Goal: Check status: Check status

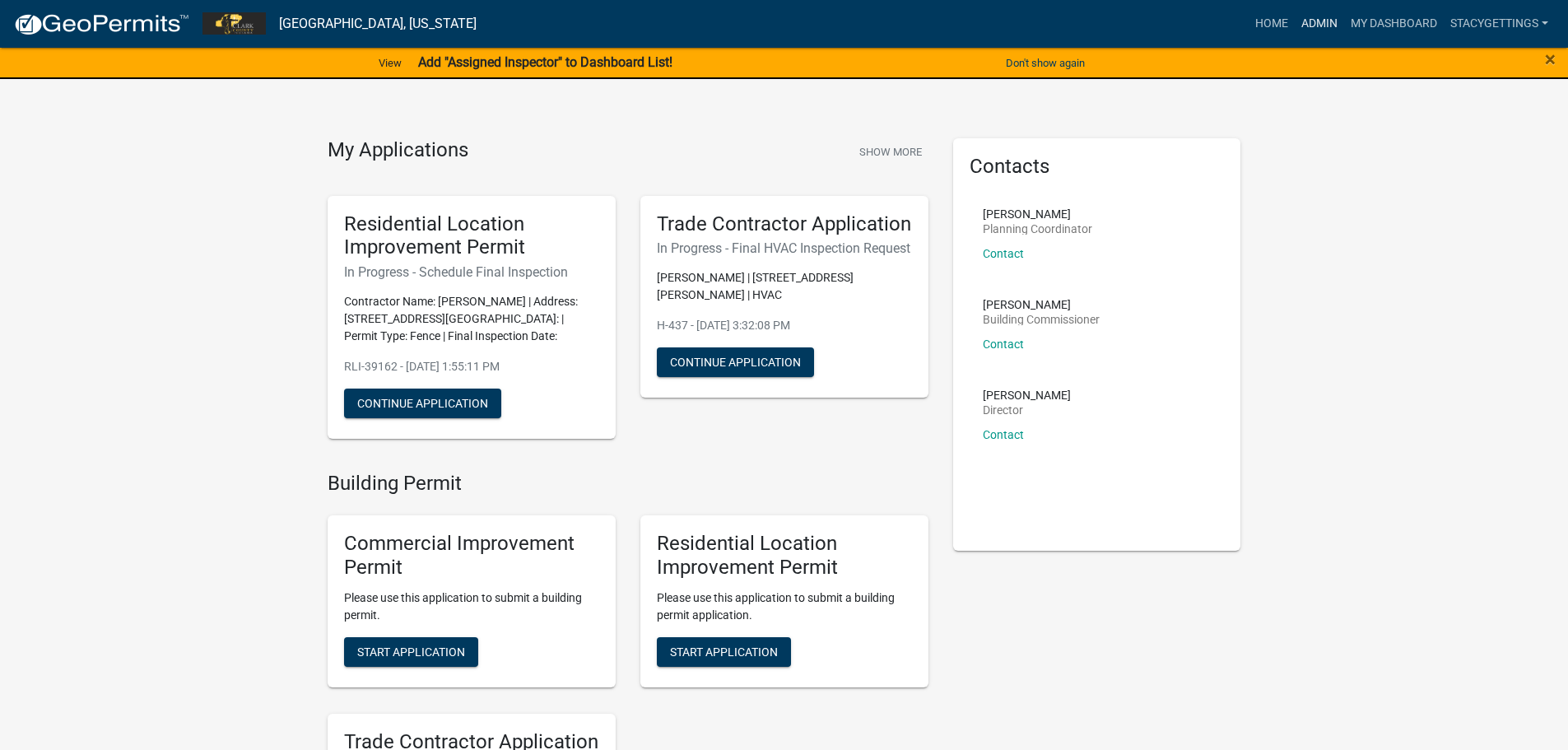
click at [1308, 20] on link "Admin" at bounding box center [1320, 23] width 50 height 31
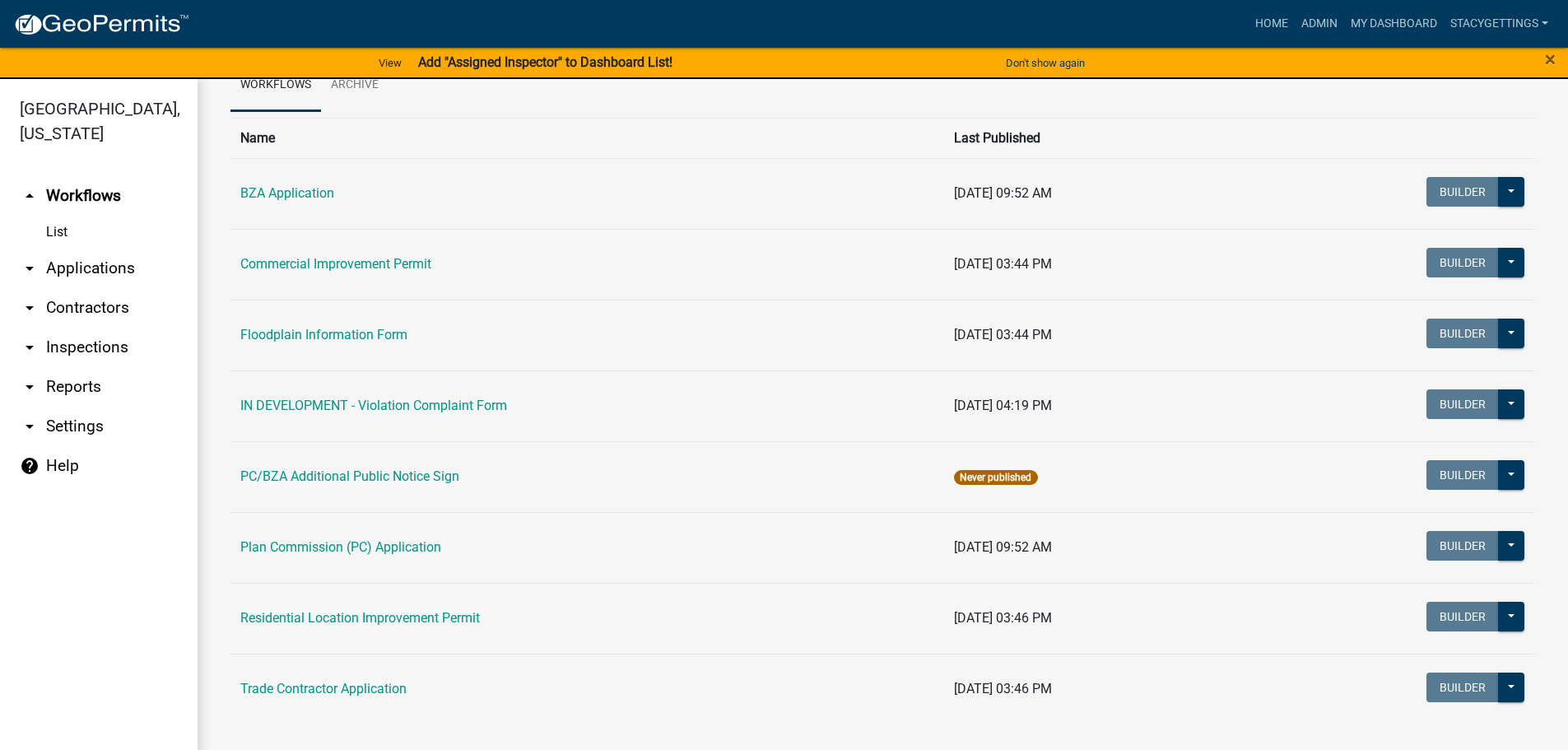
scroll to position [88, 0]
click at [401, 624] on link "Residential Location Improvement Permit" at bounding box center [360, 617] width 240 height 16
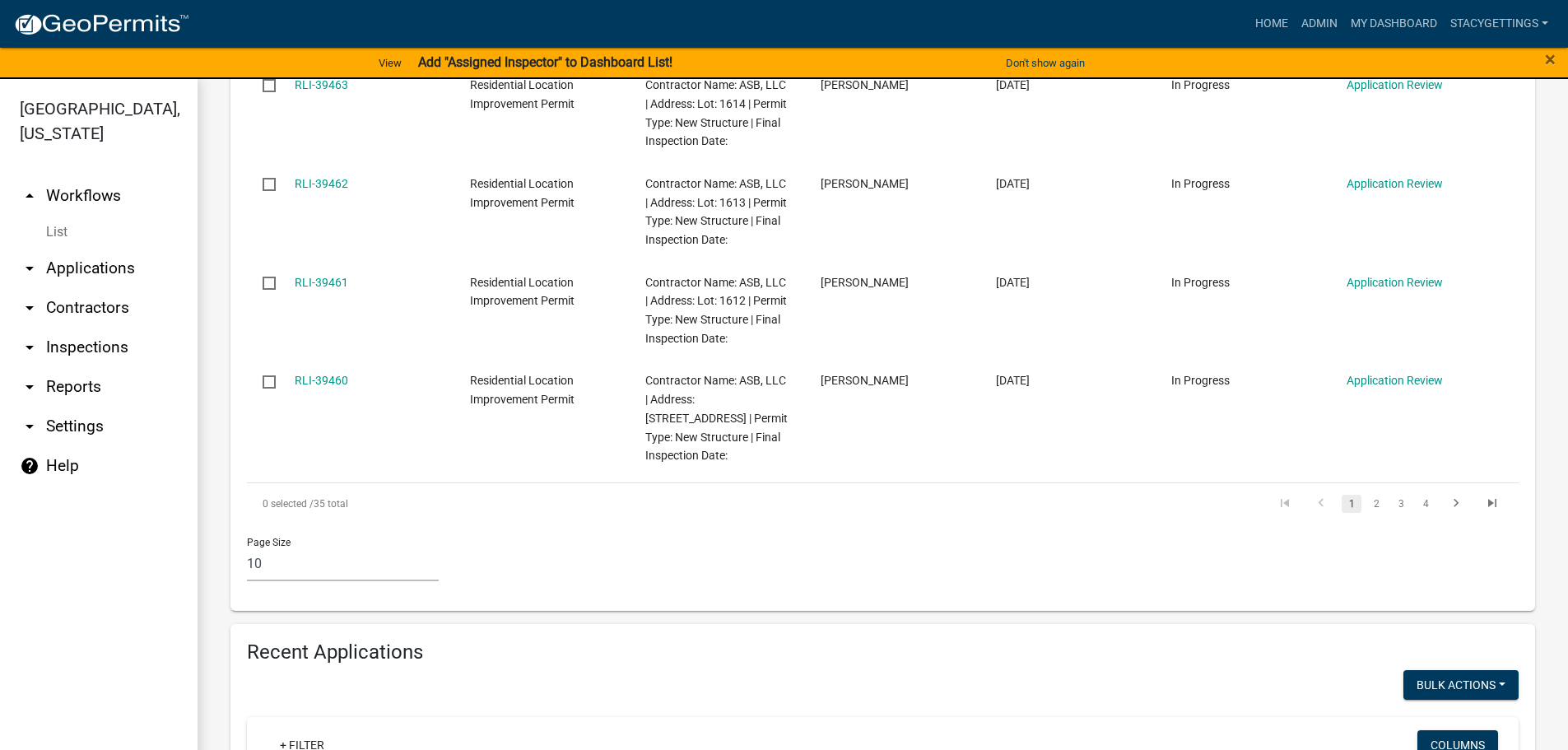
scroll to position [1399, 0]
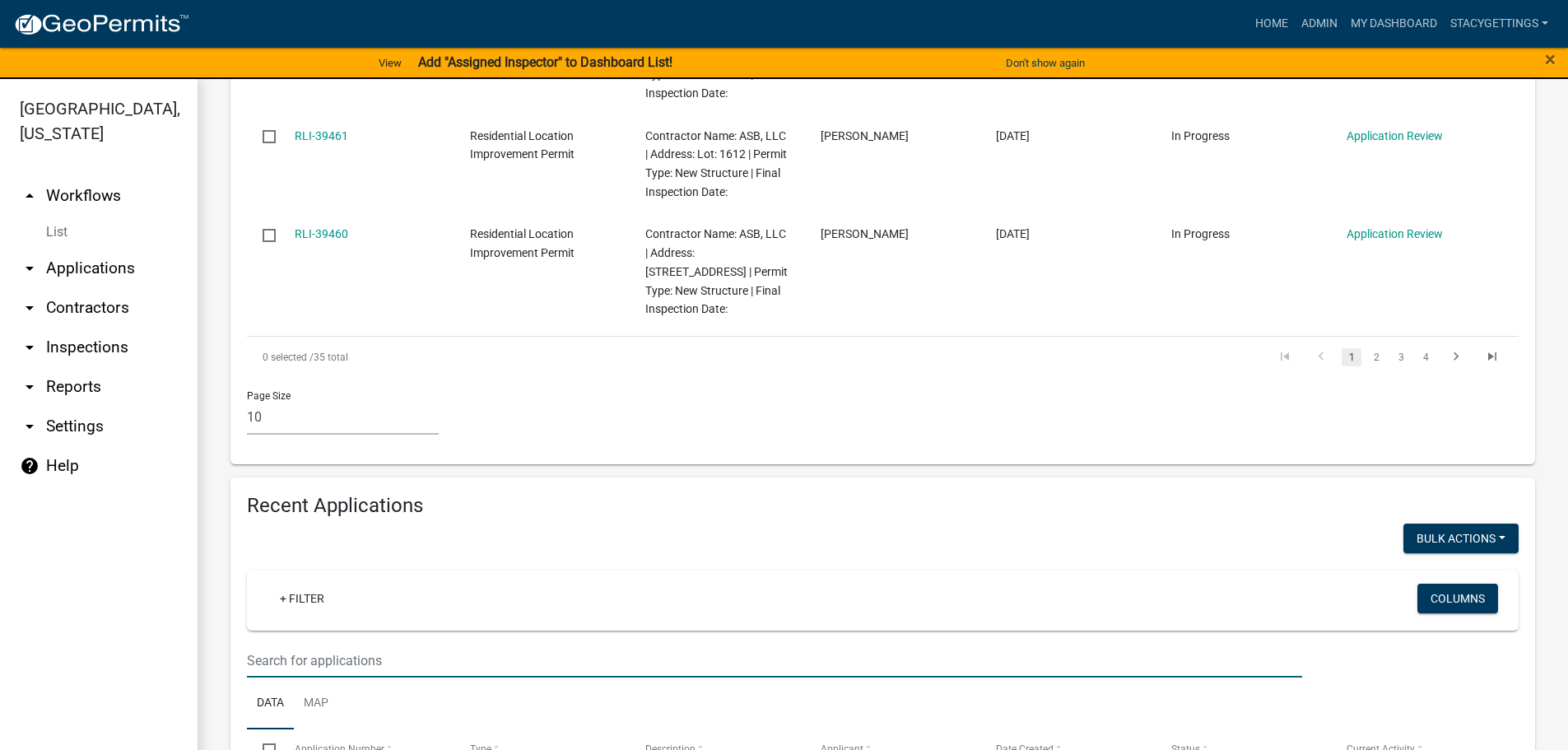
click at [263, 643] on input "text" at bounding box center [774, 660] width 1056 height 34
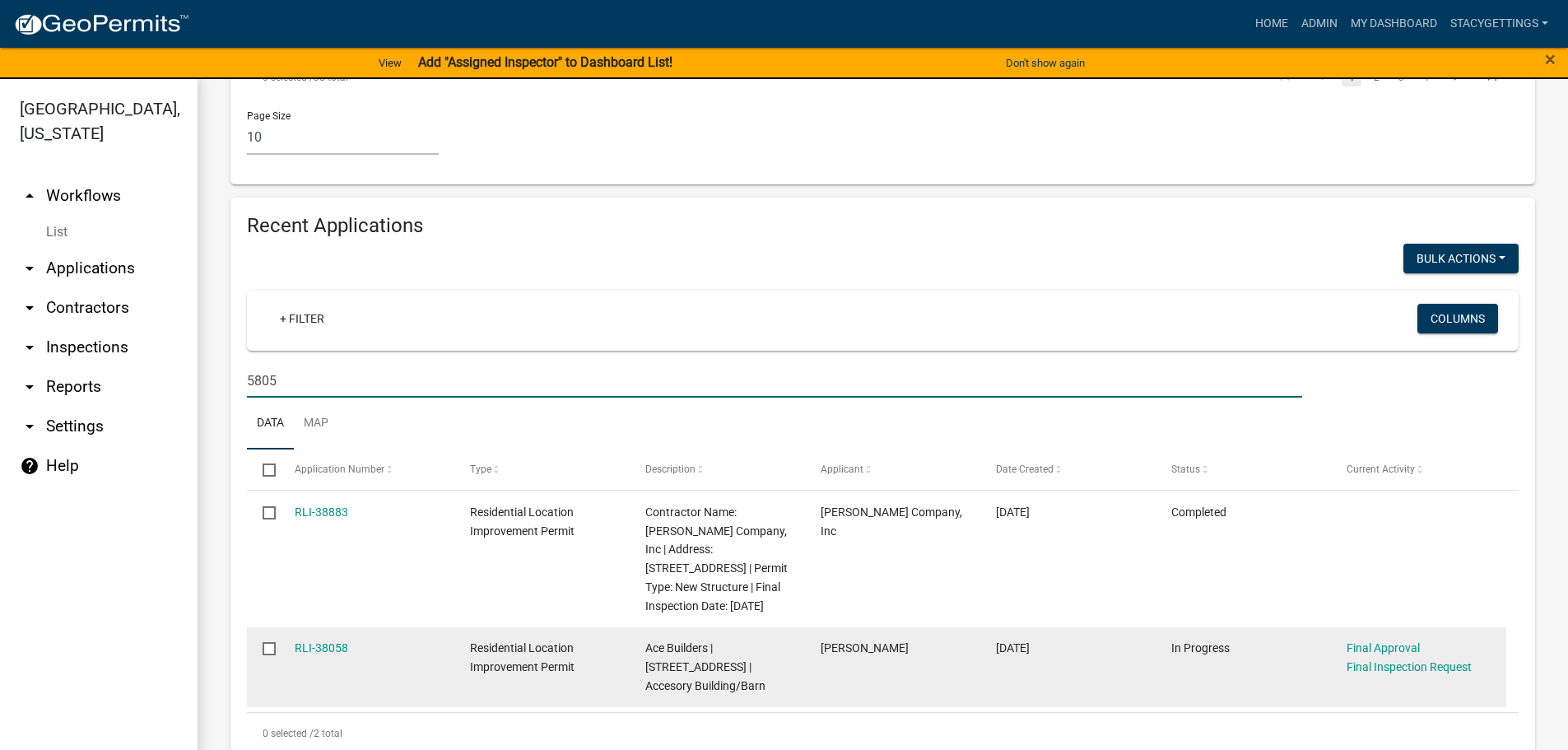
scroll to position [1693, 0]
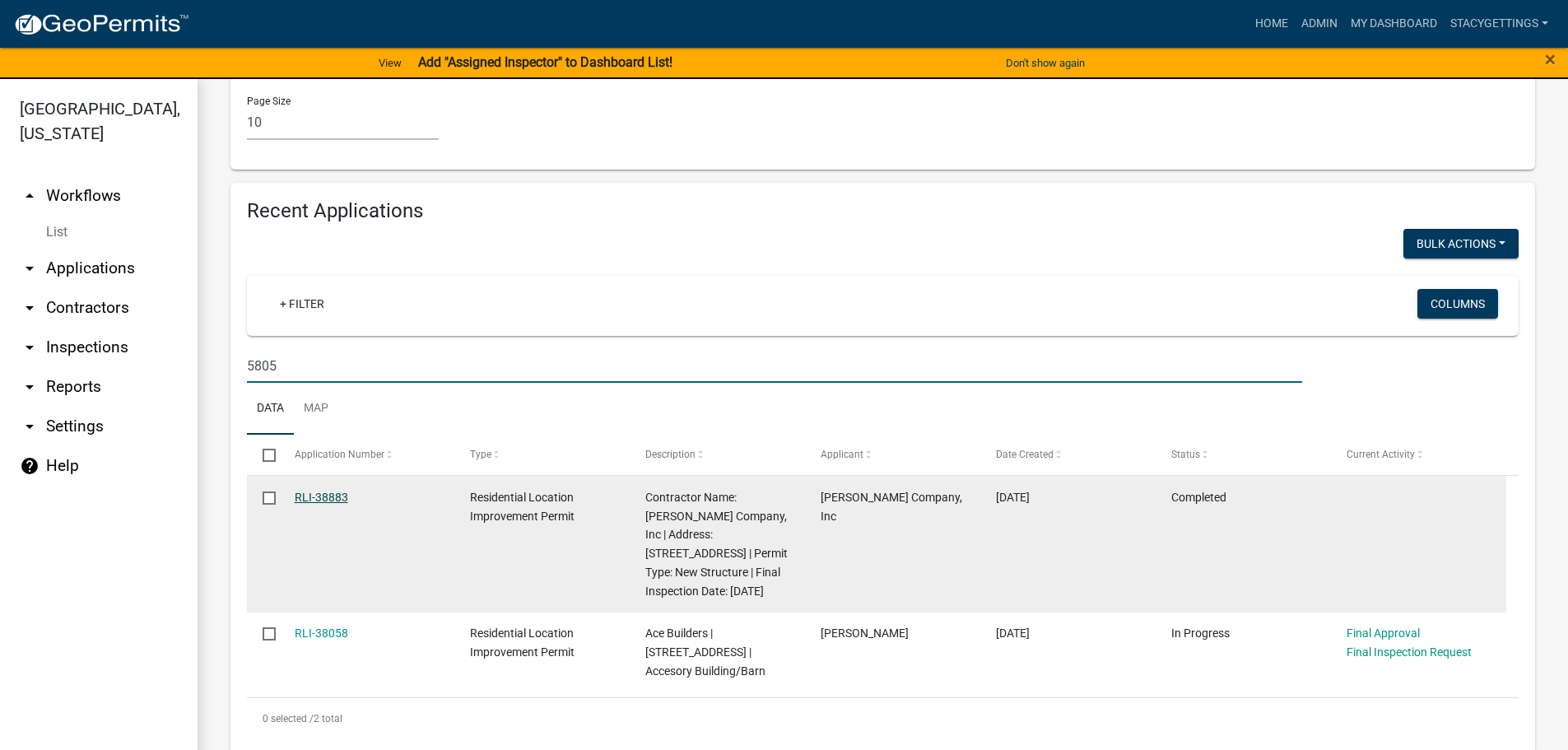
type input "5805"
click at [328, 491] on link "RLI-38883" at bounding box center [321, 497] width 53 height 13
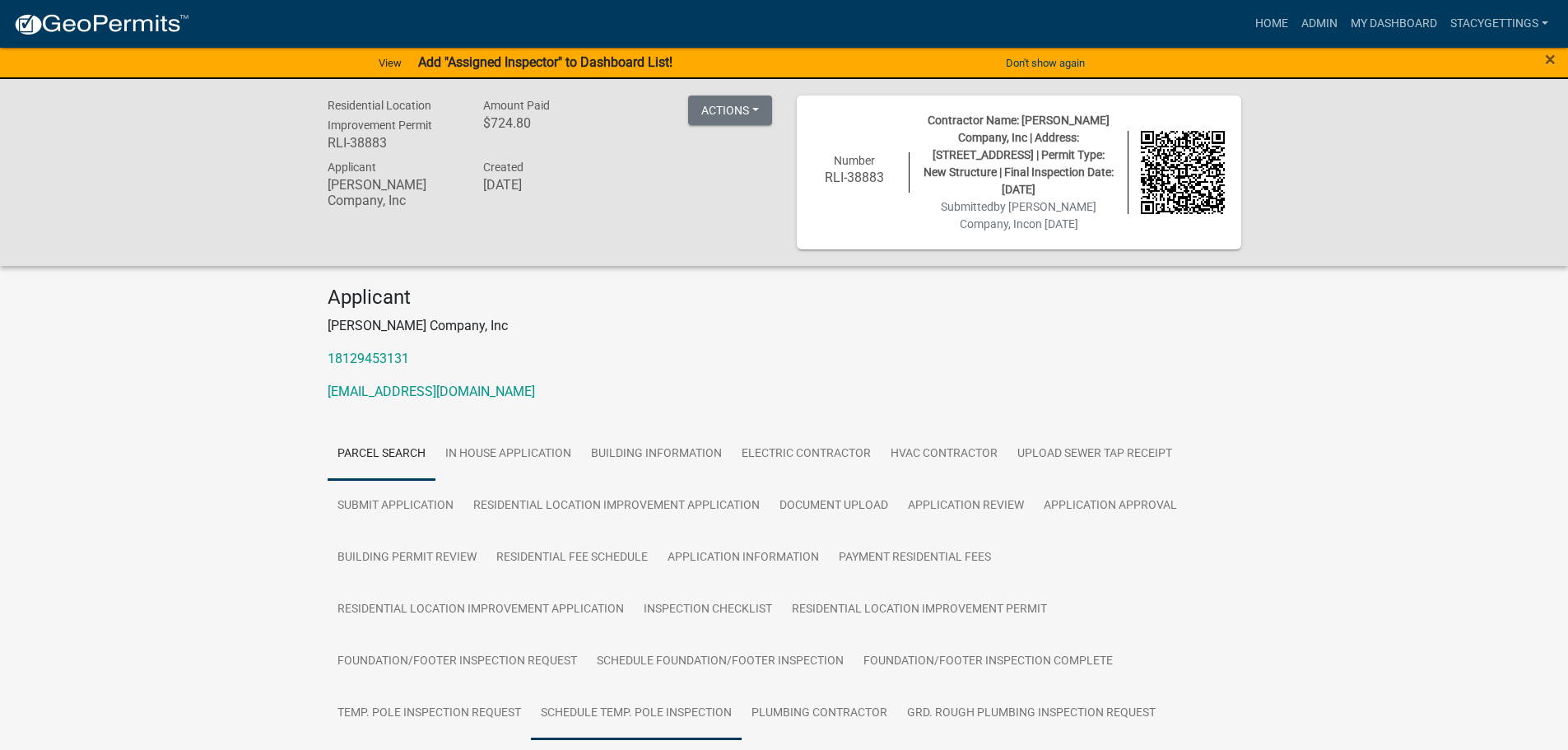
scroll to position [329, 0]
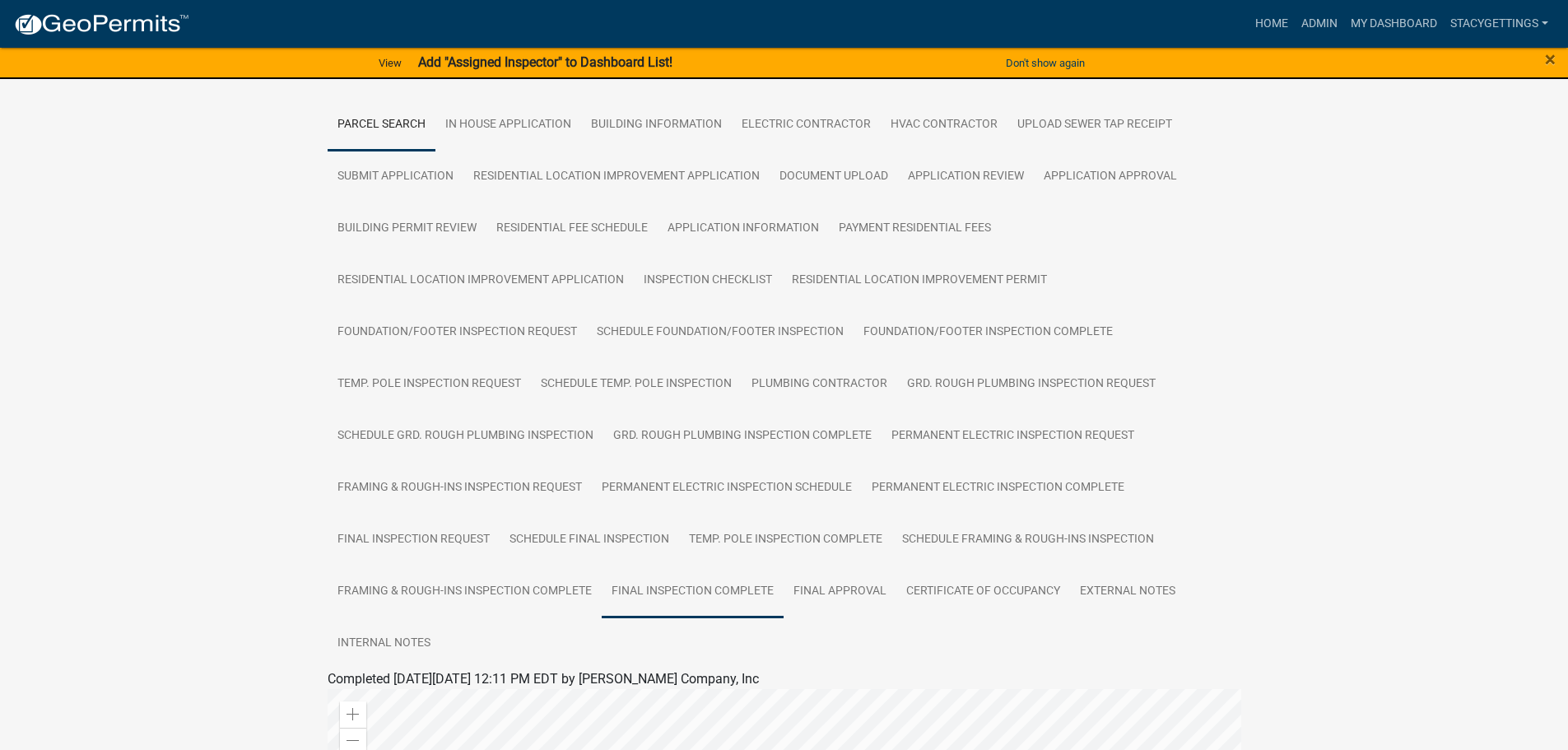
click at [699, 589] on link "Final Inspection Complete" at bounding box center [693, 591] width 182 height 52
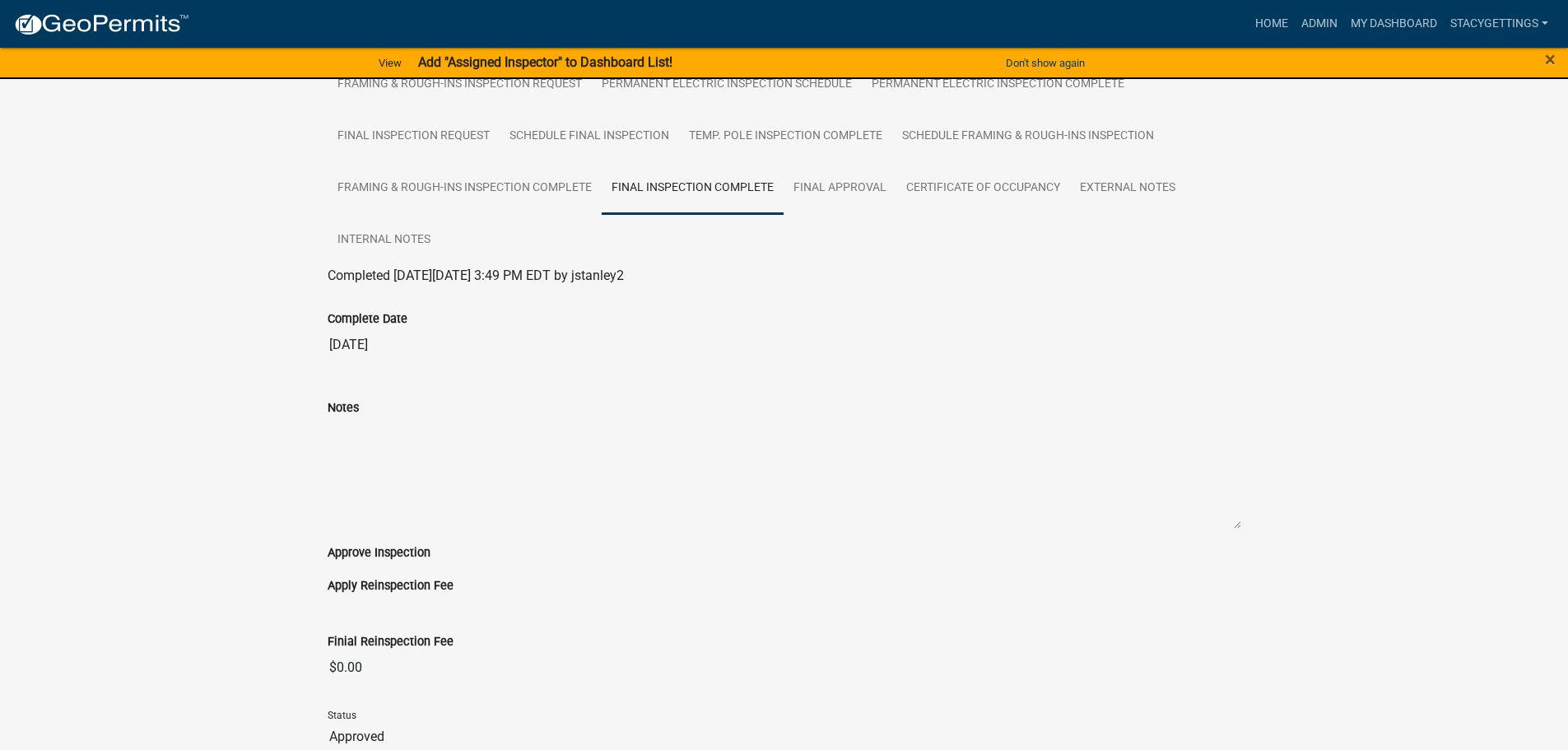
scroll to position [489, 0]
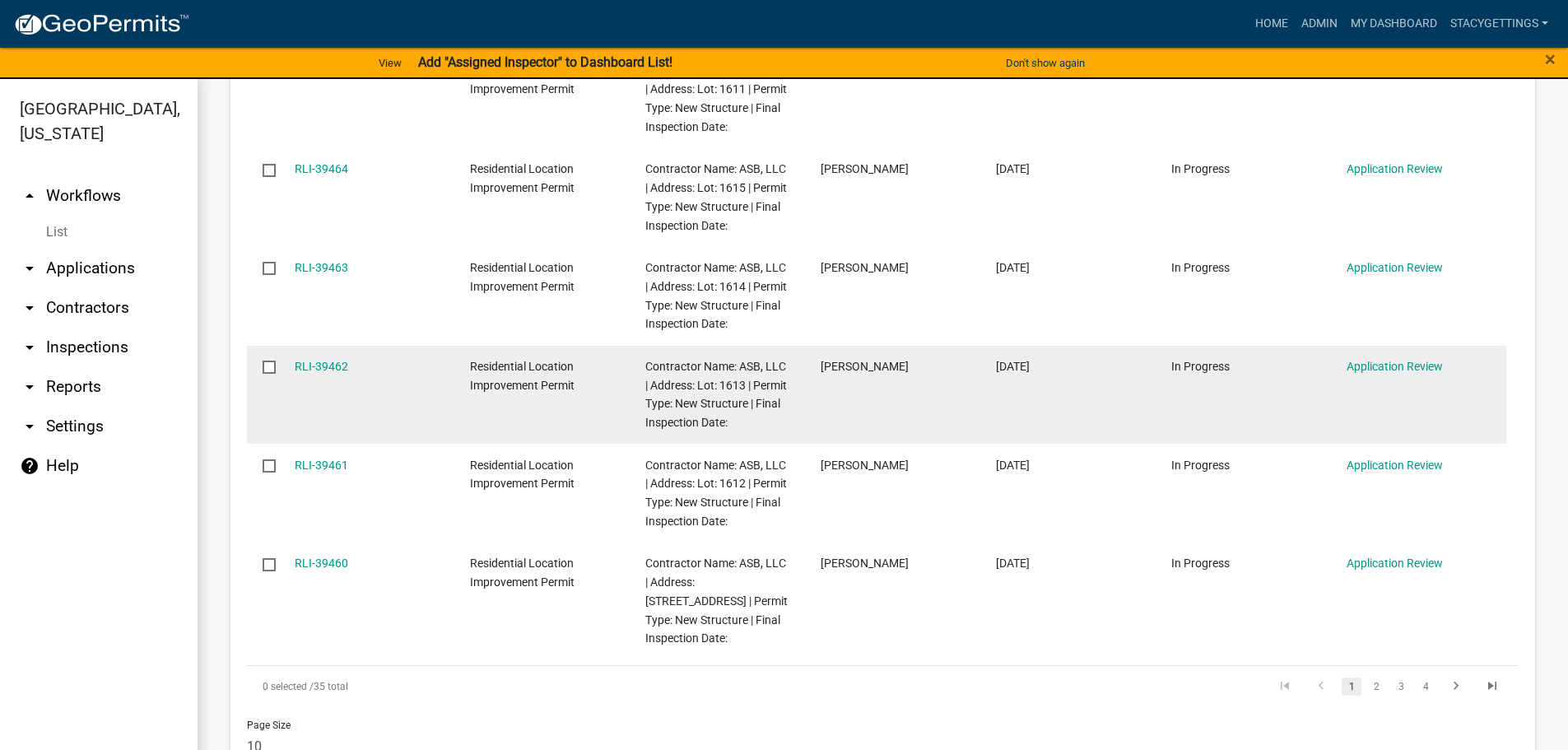
scroll to position [1399, 0]
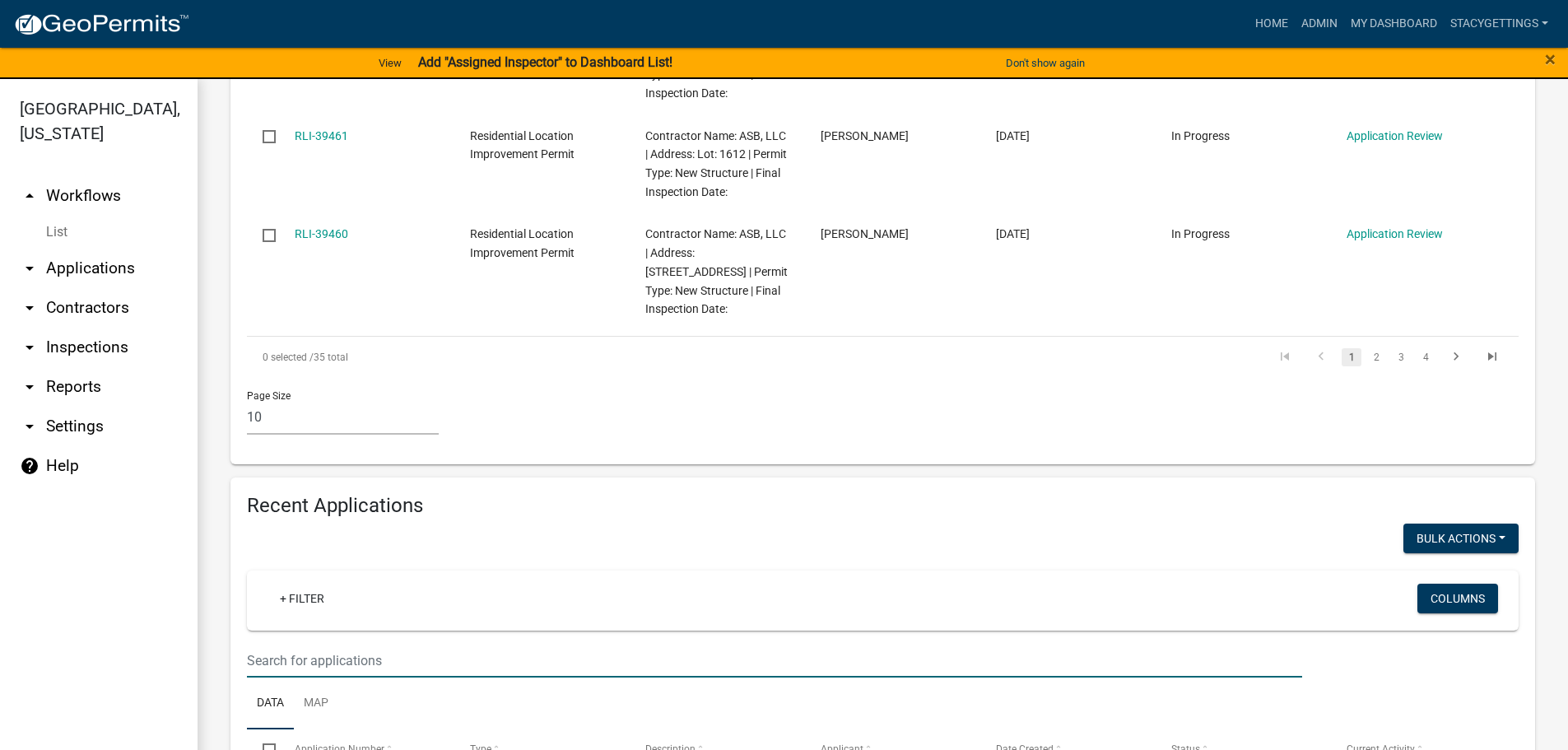
drag, startPoint x: 313, startPoint y: 620, endPoint x: 285, endPoint y: 613, distance: 28.9
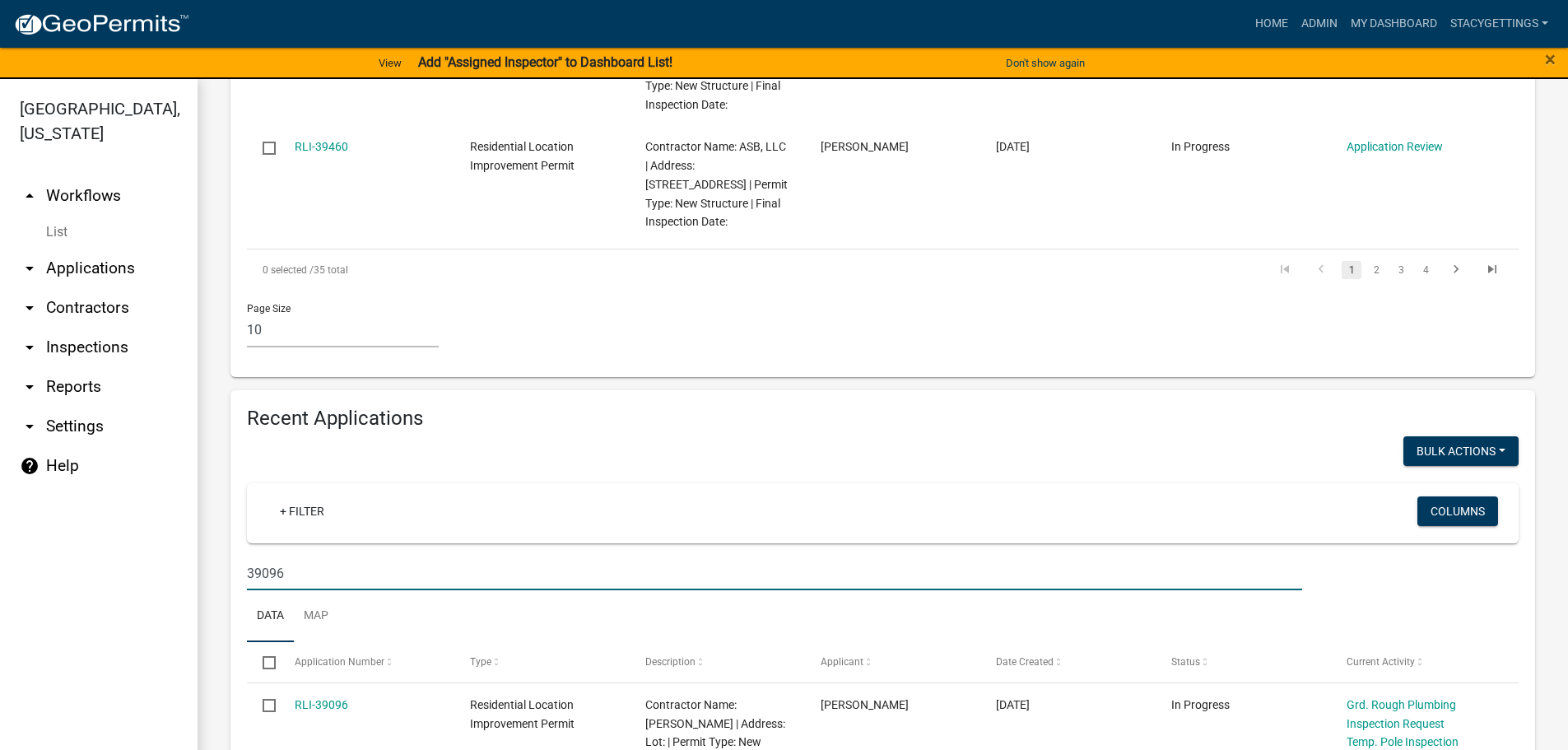
scroll to position [1614, 0]
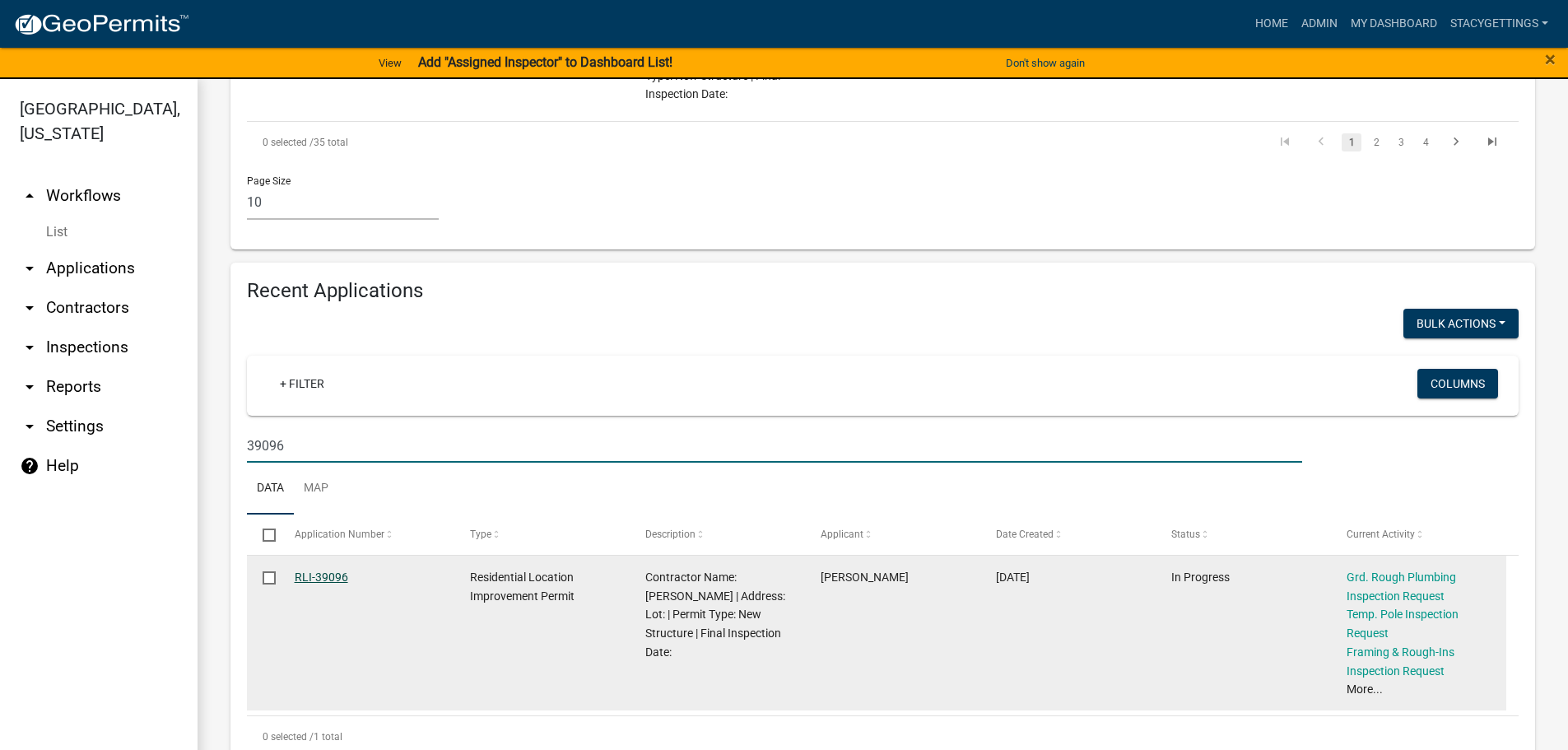
type input "39096"
click at [338, 571] on link "RLI-39096" at bounding box center [321, 577] width 53 height 13
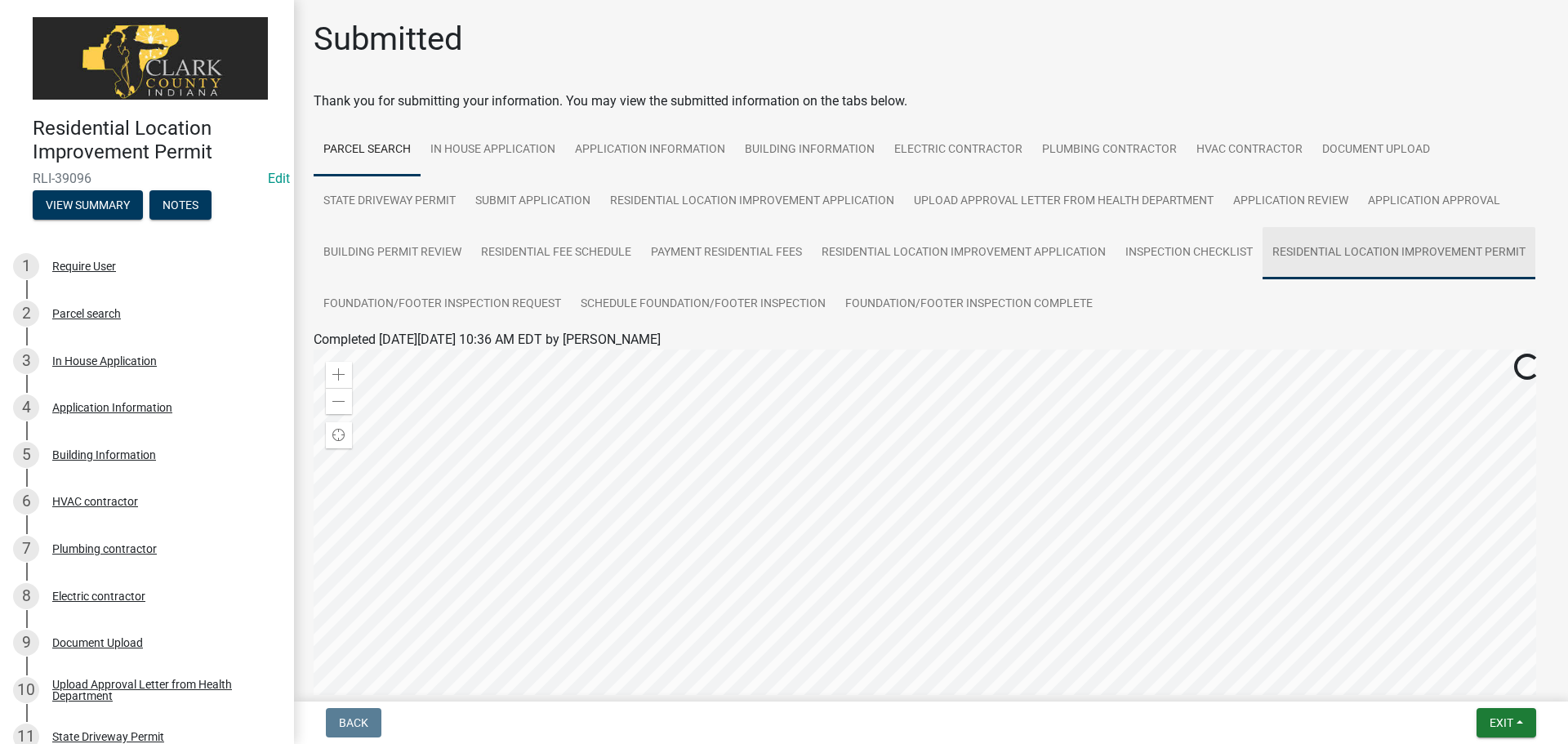
click at [1306, 253] on link "Residential Location Improvement Permit" at bounding box center [1400, 253] width 273 height 52
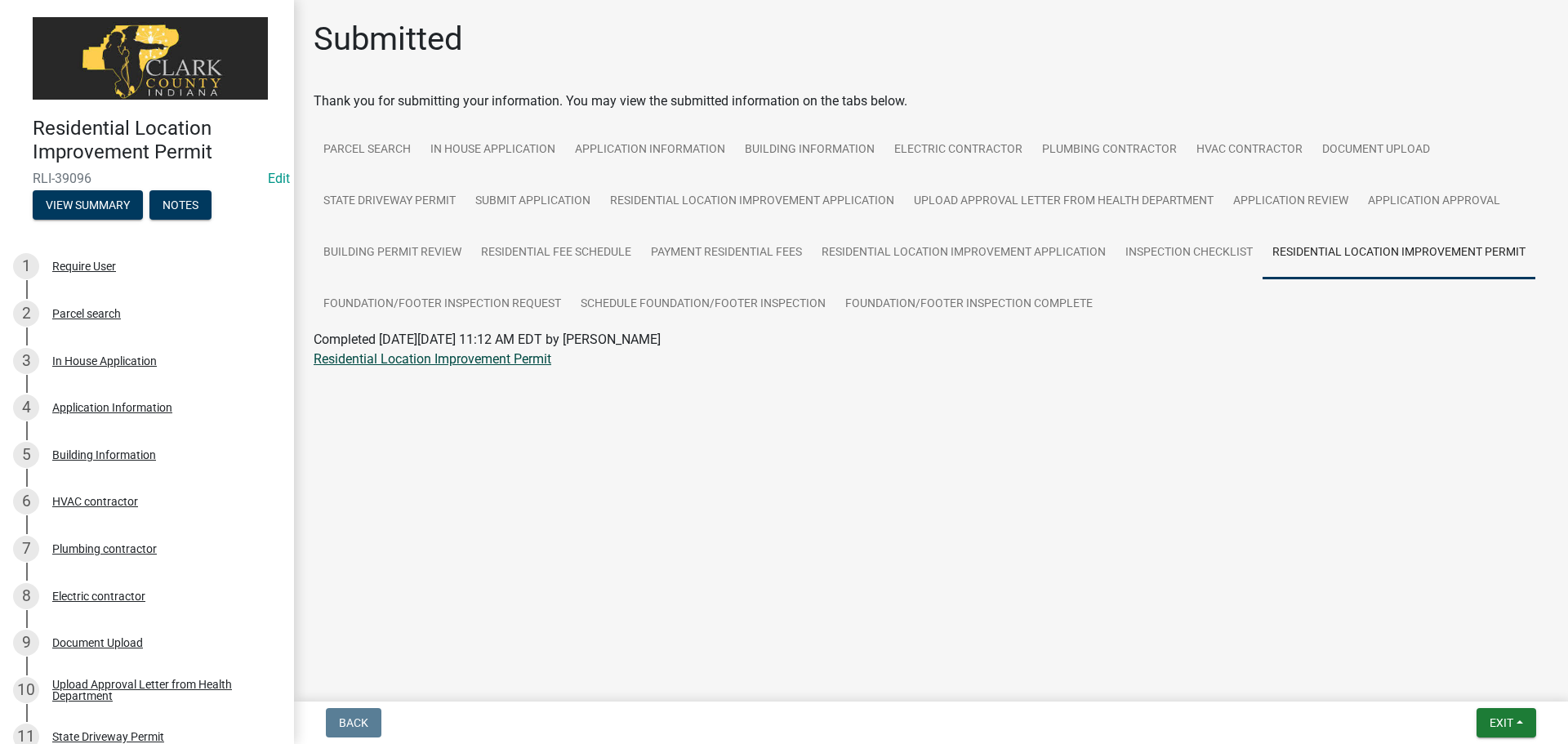
click at [533, 360] on link "Residential Location Improvement Permit" at bounding box center [433, 359] width 238 height 16
click at [1478, 722] on button "Exit" at bounding box center [1507, 722] width 60 height 29
click at [1478, 687] on button "Save & Exit" at bounding box center [1471, 680] width 130 height 40
